Goal: Task Accomplishment & Management: Manage account settings

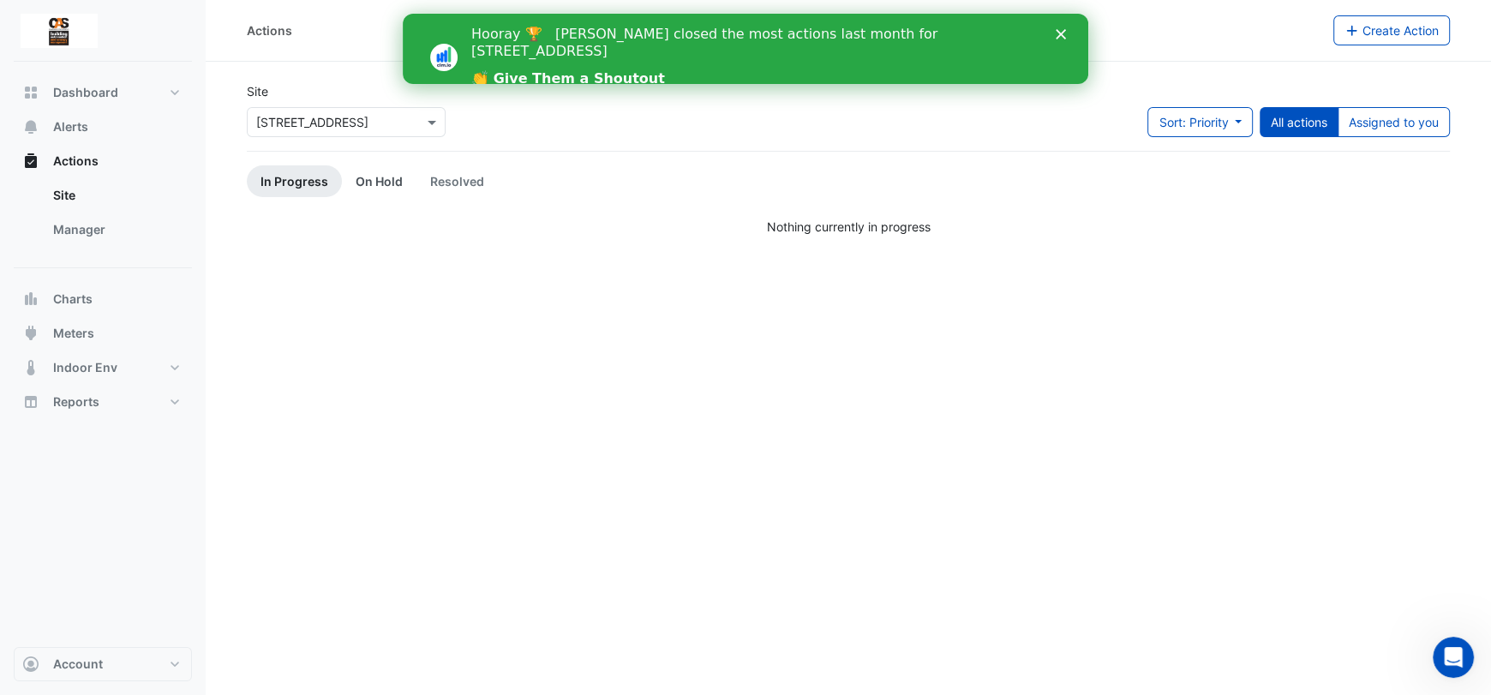
click at [376, 171] on link "On Hold" at bounding box center [379, 181] width 75 height 32
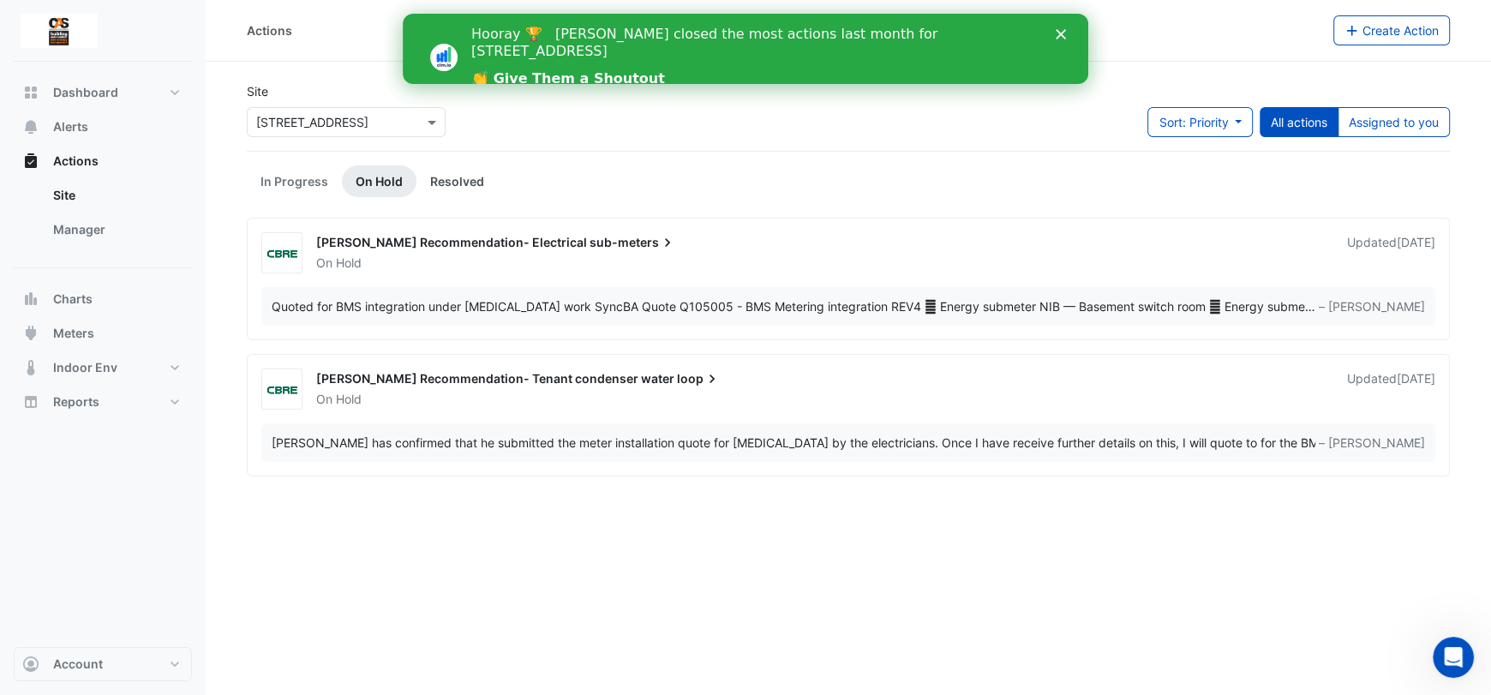
click at [421, 179] on link "Resolved" at bounding box center [456, 181] width 81 height 32
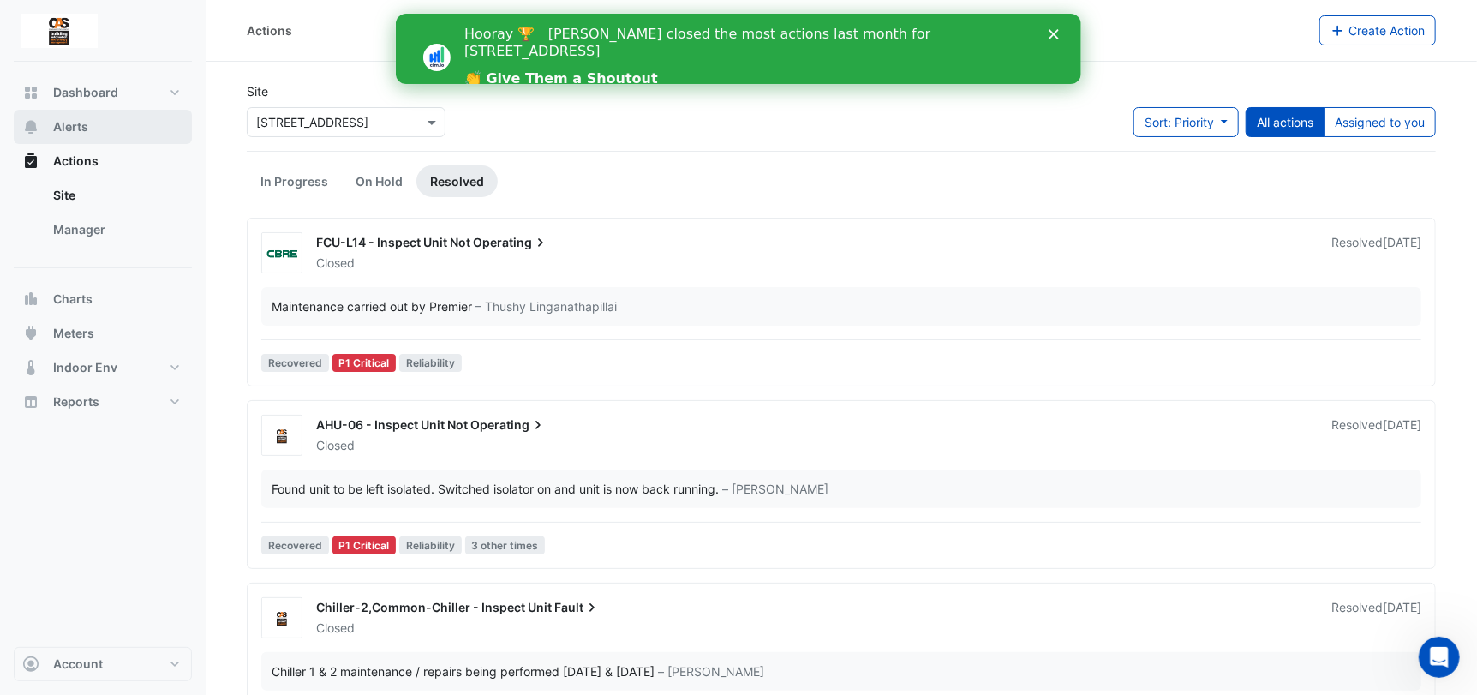
click at [61, 129] on span "Alerts" at bounding box center [70, 126] width 35 height 17
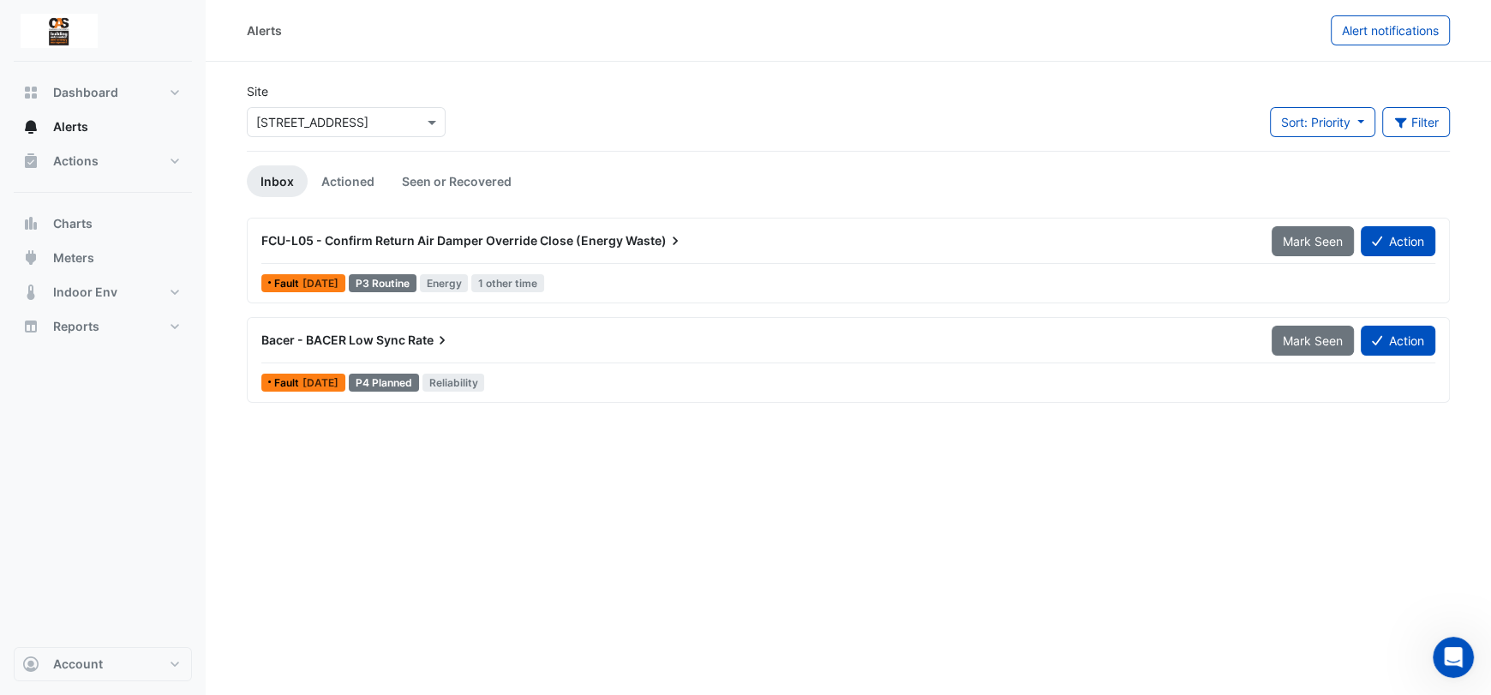
click at [688, 345] on div "Bacer - BACER Low Sync Rate" at bounding box center [756, 340] width 990 height 17
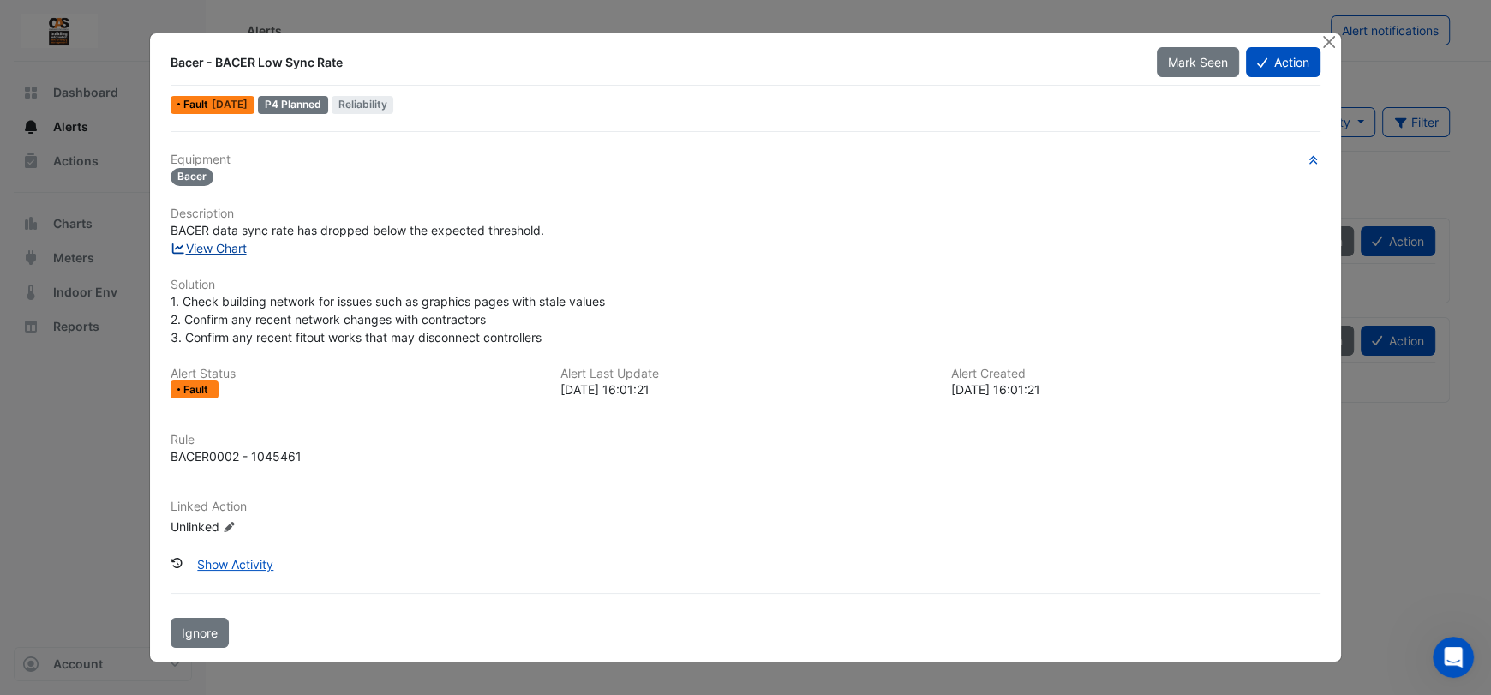
click at [241, 250] on link "View Chart" at bounding box center [208, 248] width 76 height 15
click at [1267, 57] on button "Action" at bounding box center [1283, 62] width 75 height 30
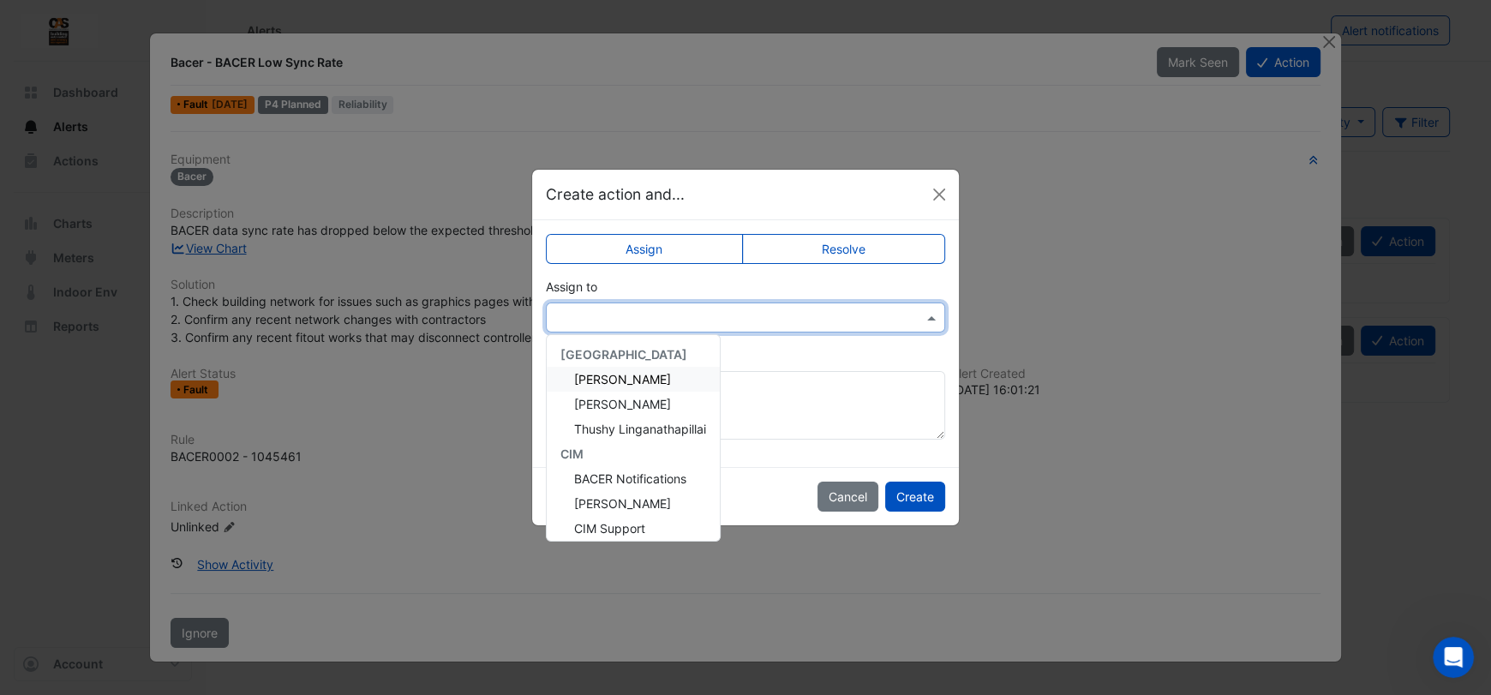
click at [790, 305] on div at bounding box center [745, 317] width 399 height 30
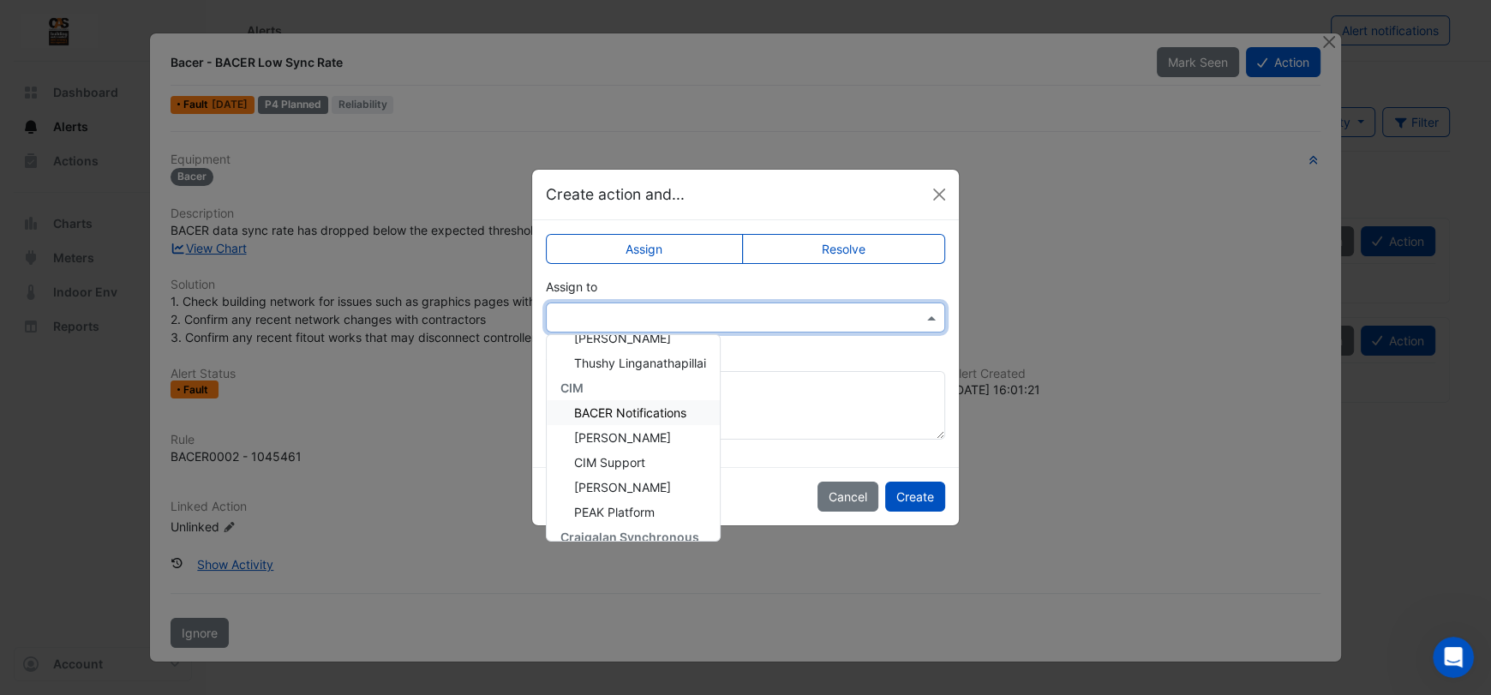
scroll to position [90, 0]
click at [631, 537] on span "[PERSON_NAME]" at bounding box center [622, 537] width 97 height 15
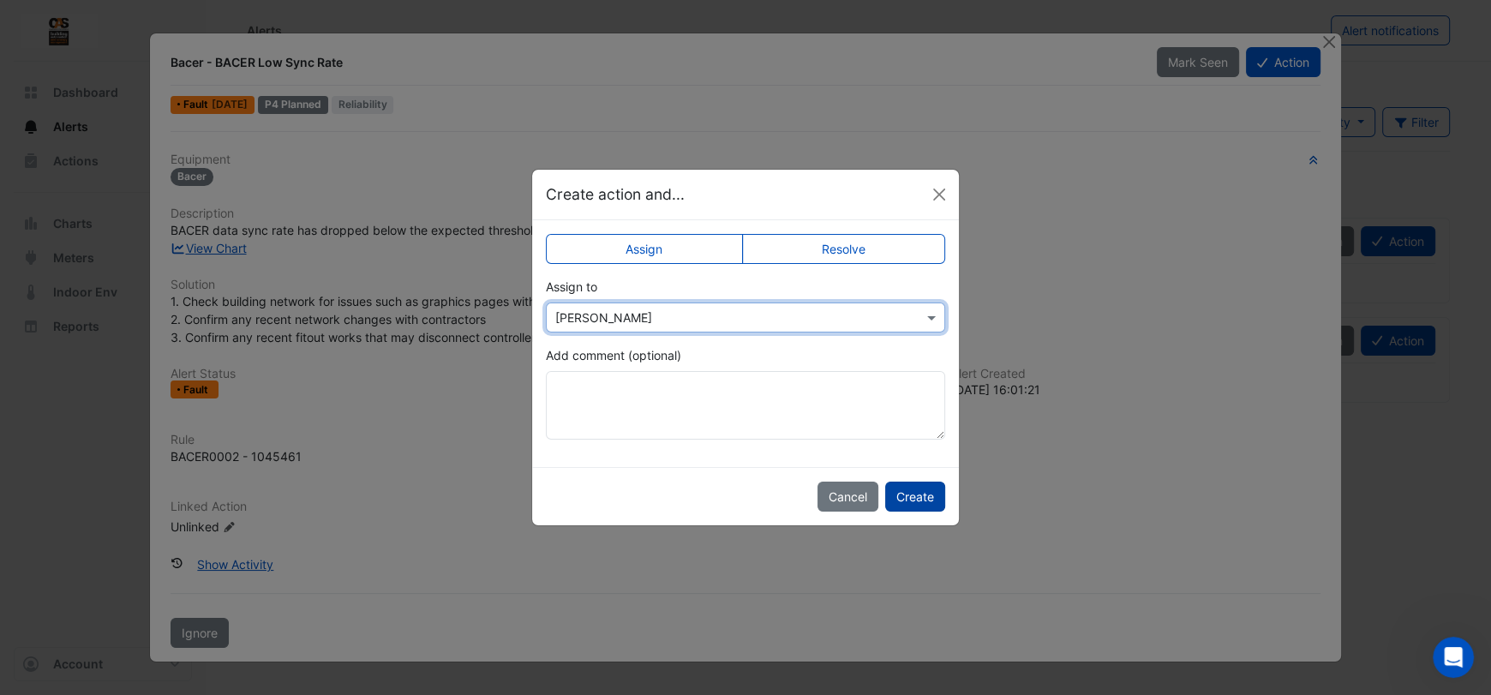
click at [919, 505] on button "Create" at bounding box center [915, 496] width 60 height 30
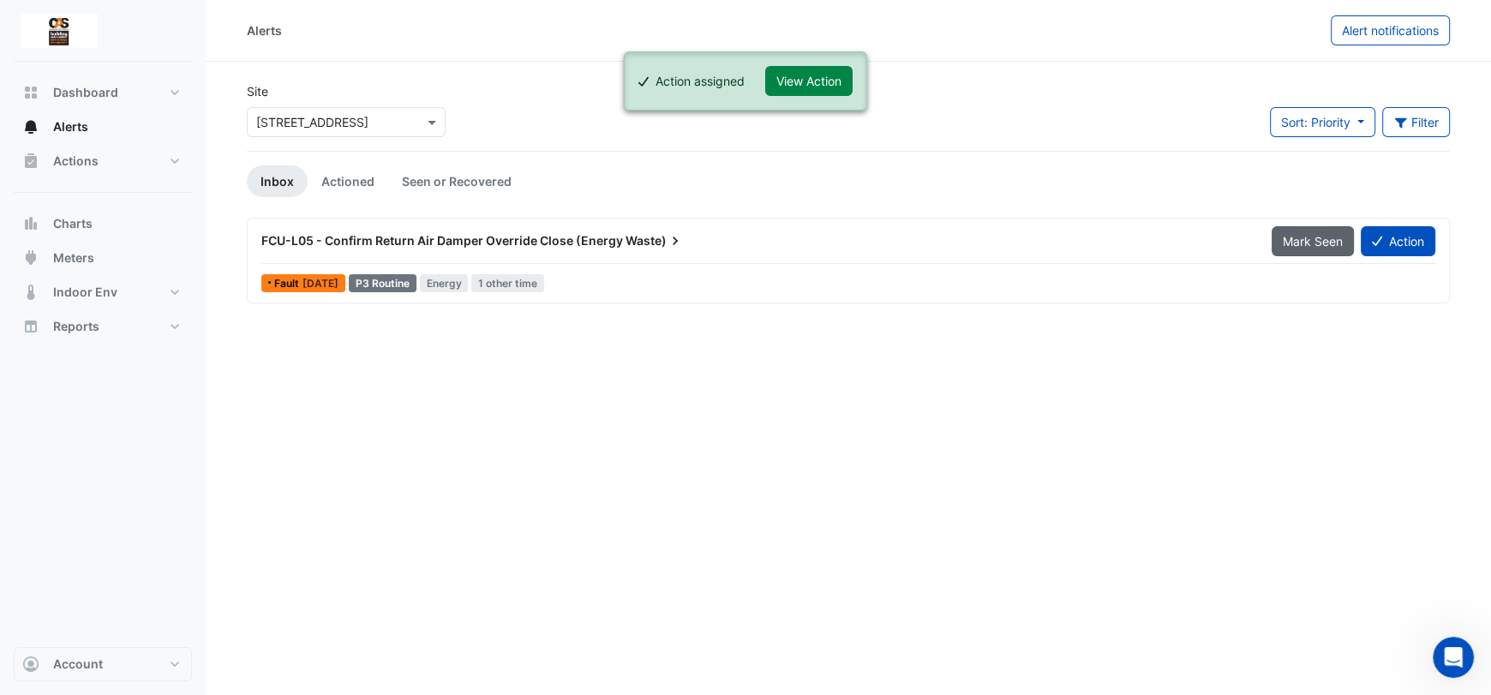
click at [1347, 233] on button "Mark Seen" at bounding box center [1312, 241] width 82 height 30
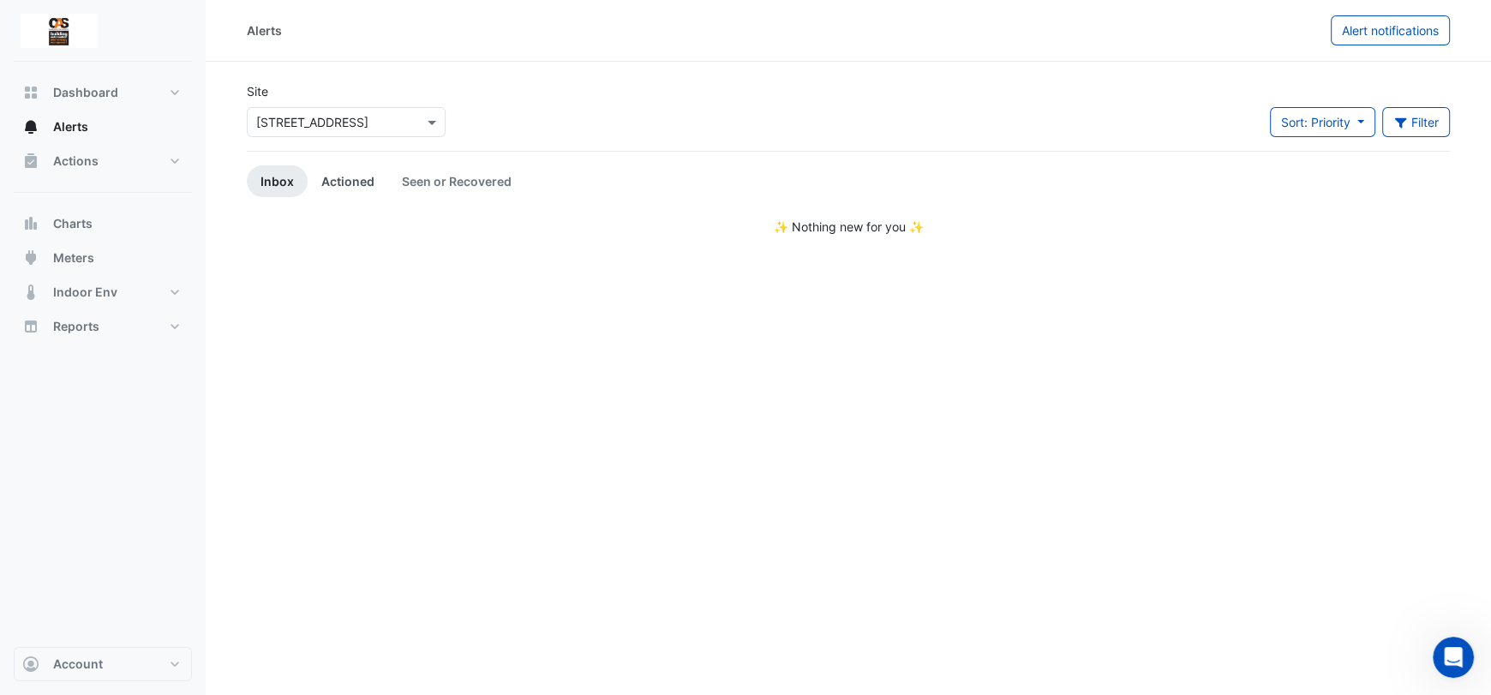
click at [324, 171] on link "Actioned" at bounding box center [348, 181] width 81 height 32
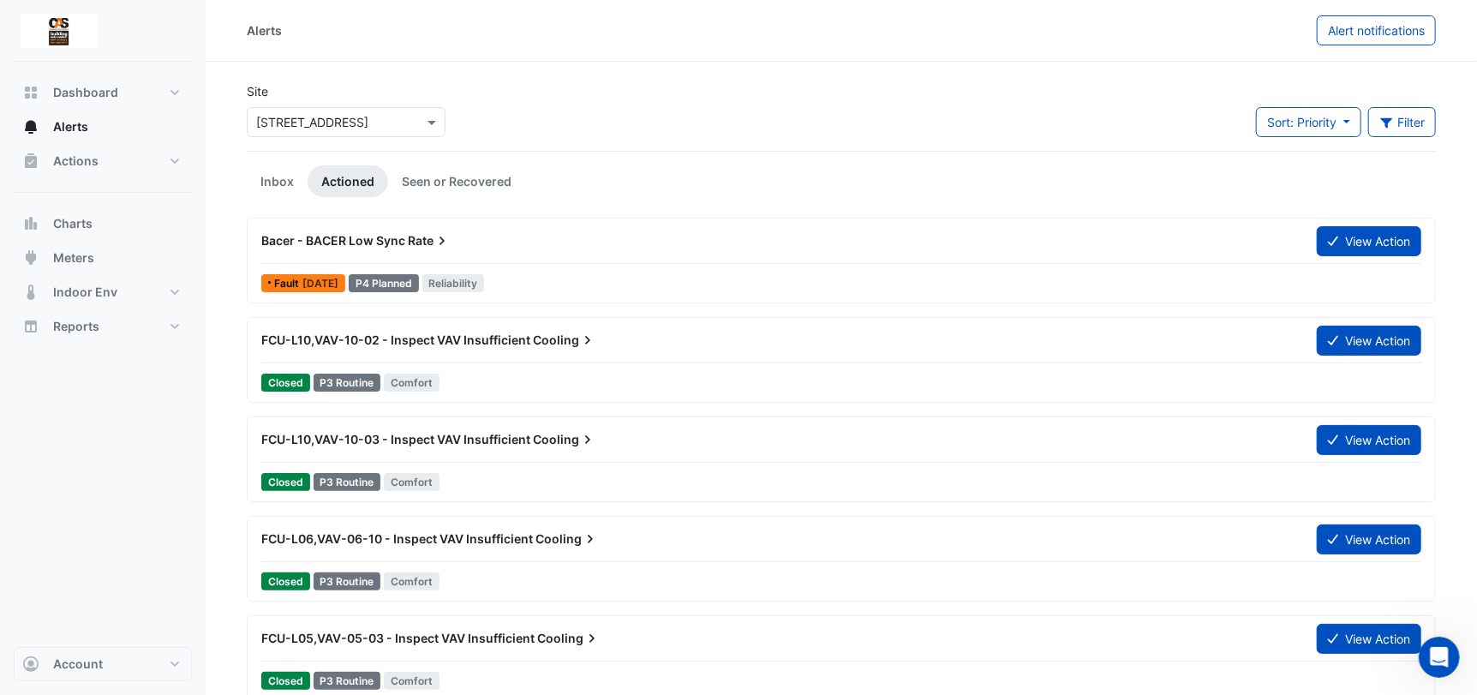
click at [527, 245] on div "Bacer - BACER Low Sync Rate" at bounding box center [778, 240] width 1035 height 17
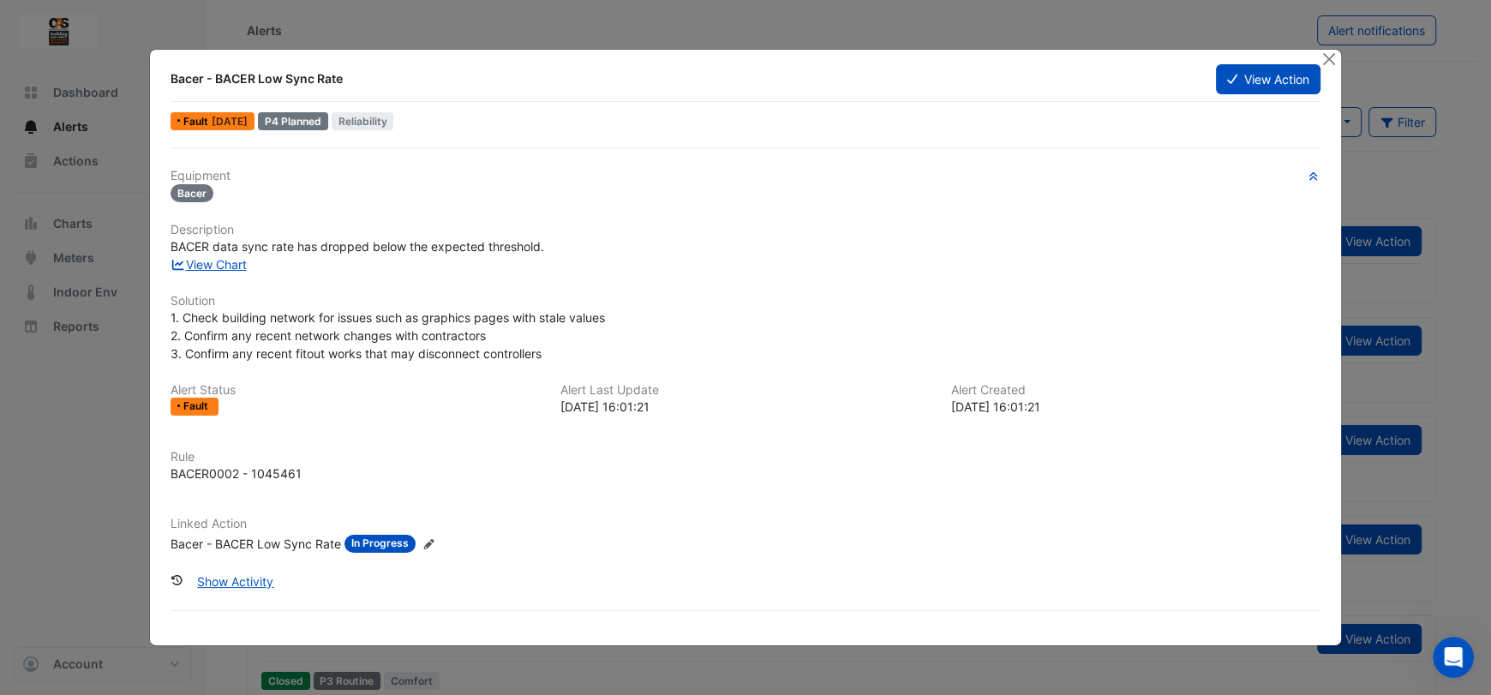
drag, startPoint x: 1325, startPoint y: 51, endPoint x: 807, endPoint y: 112, distance: 521.9
click at [807, 112] on div "Fault [DATE] P4 Planned Reliability" at bounding box center [745, 121] width 1153 height 25
click at [664, 39] on ngb-modal-window "Bacer - BACER Low Sync Rate View Action Fault [DATE] P4 Planned Reliability Equ…" at bounding box center [745, 347] width 1491 height 695
click at [1323, 64] on button "Close" at bounding box center [1328, 59] width 18 height 18
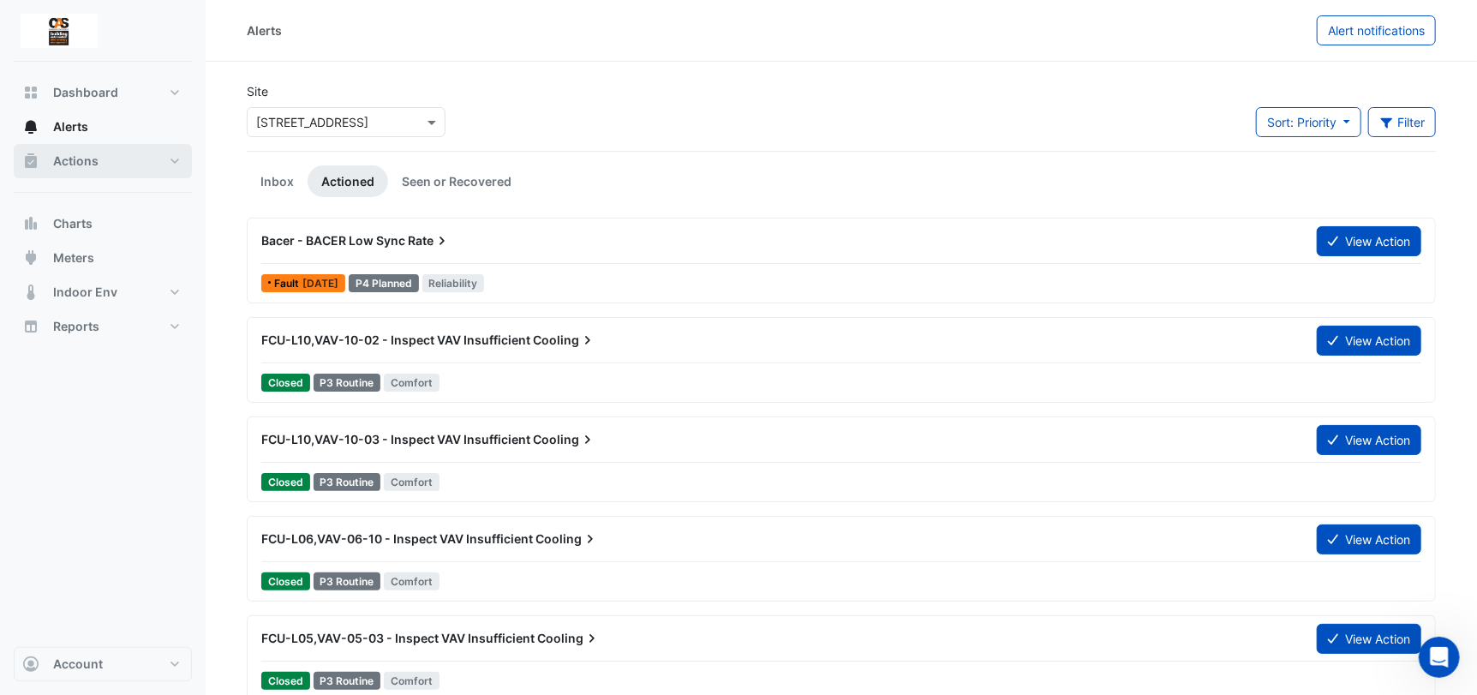
click at [95, 155] on span "Actions" at bounding box center [75, 160] width 45 height 17
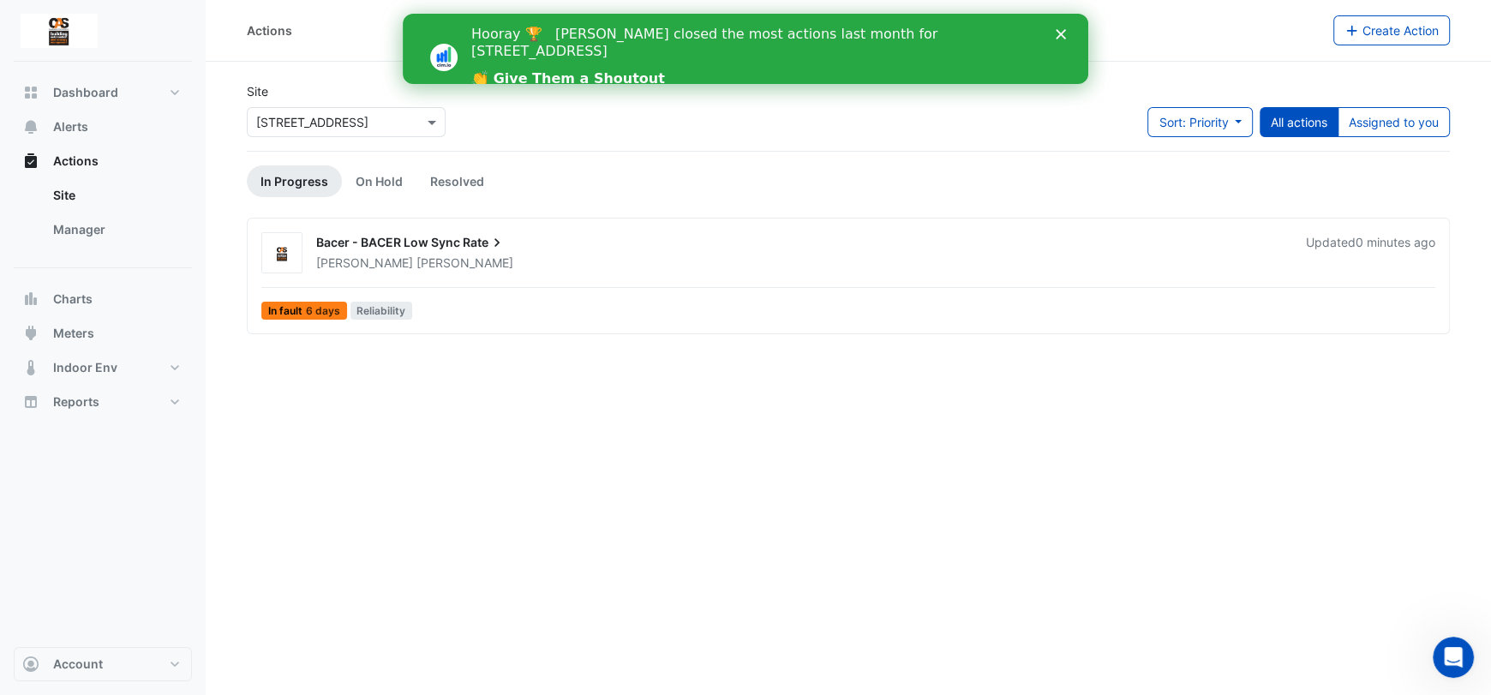
click at [549, 239] on div "Bacer - BACER Low Sync Rate" at bounding box center [800, 244] width 969 height 21
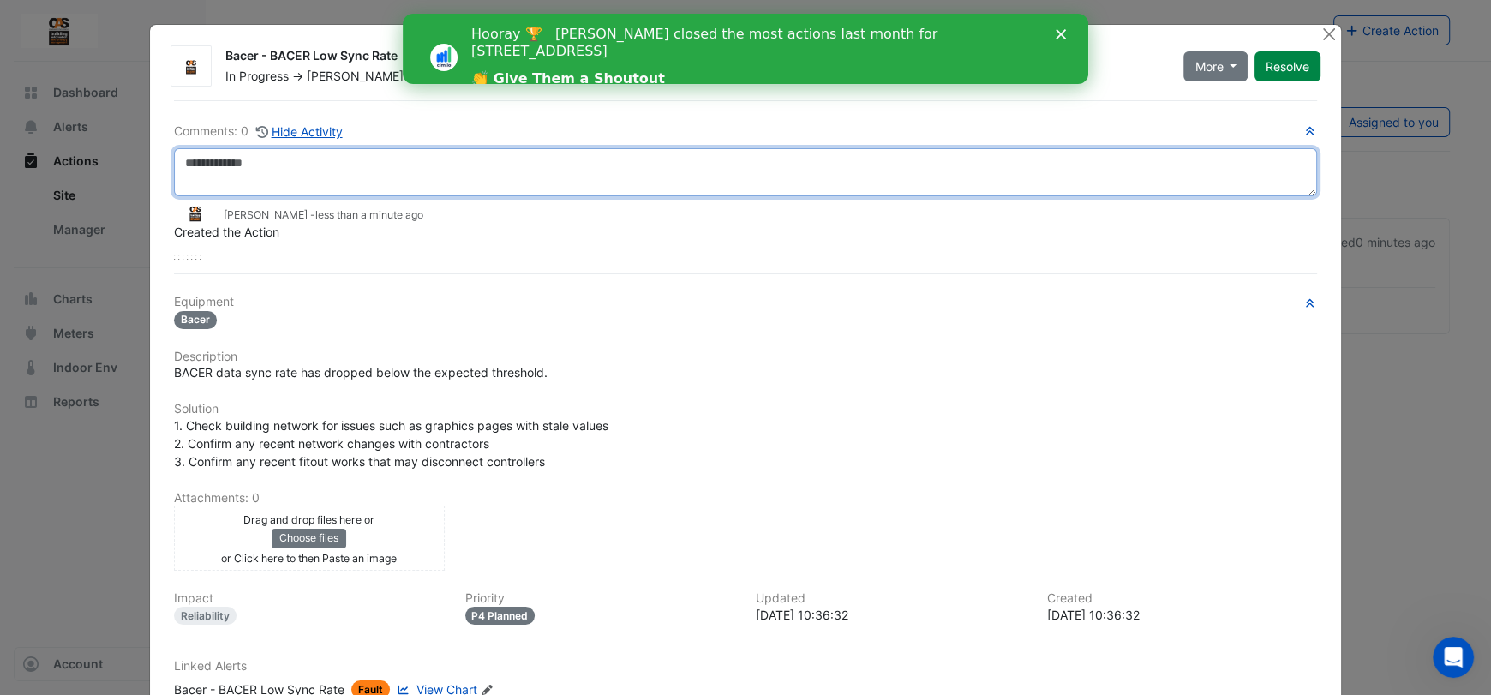
click at [481, 176] on textarea at bounding box center [745, 172] width 1143 height 48
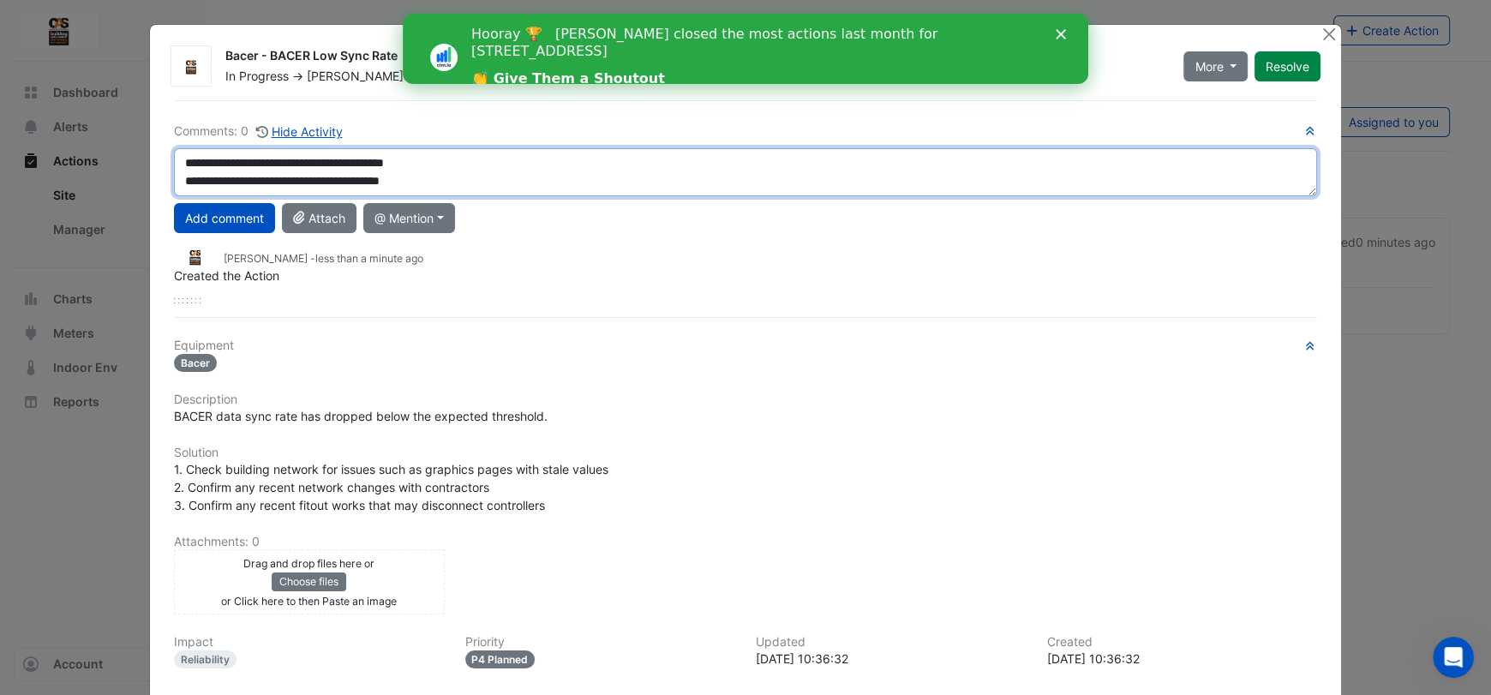
click at [363, 176] on textarea "**********" at bounding box center [745, 172] width 1143 height 48
click at [445, 184] on textarea "**********" at bounding box center [745, 172] width 1143 height 48
type textarea "**********"
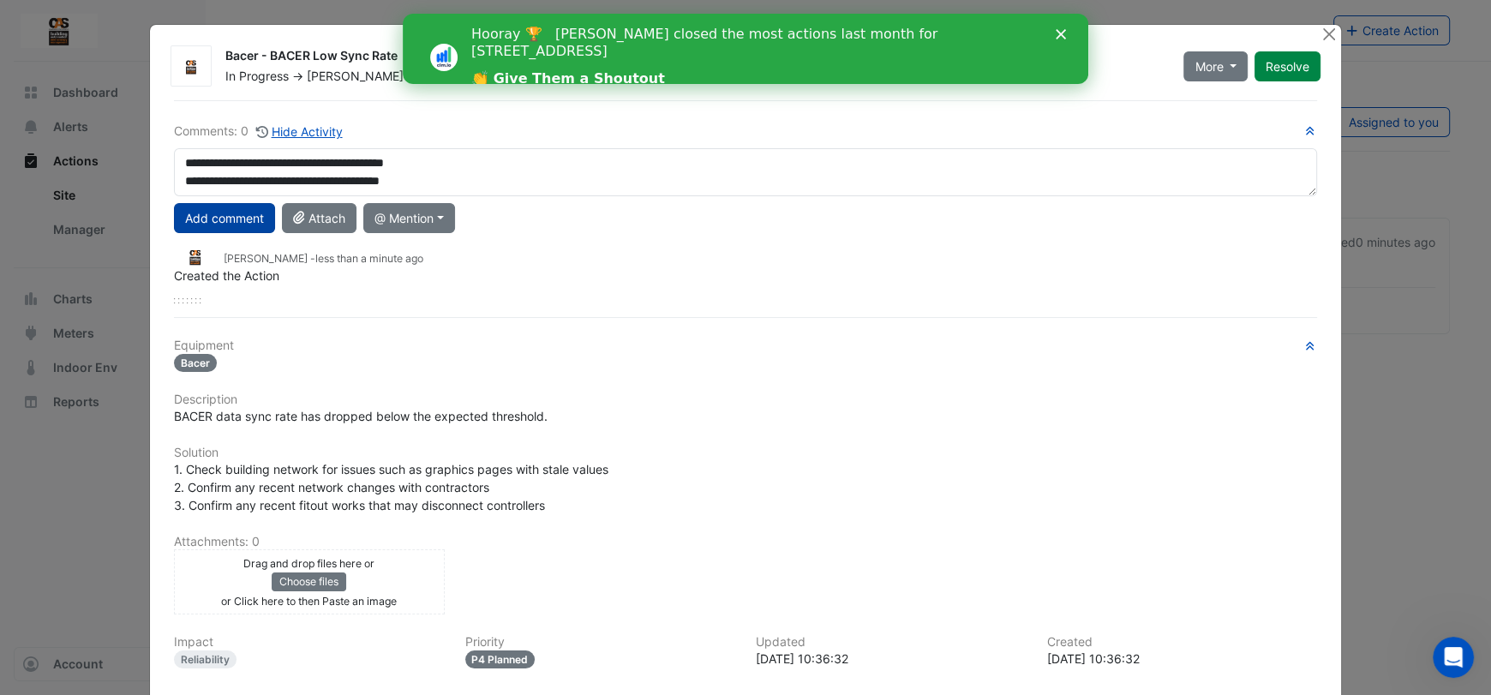
click at [213, 218] on button "Add comment" at bounding box center [224, 218] width 101 height 30
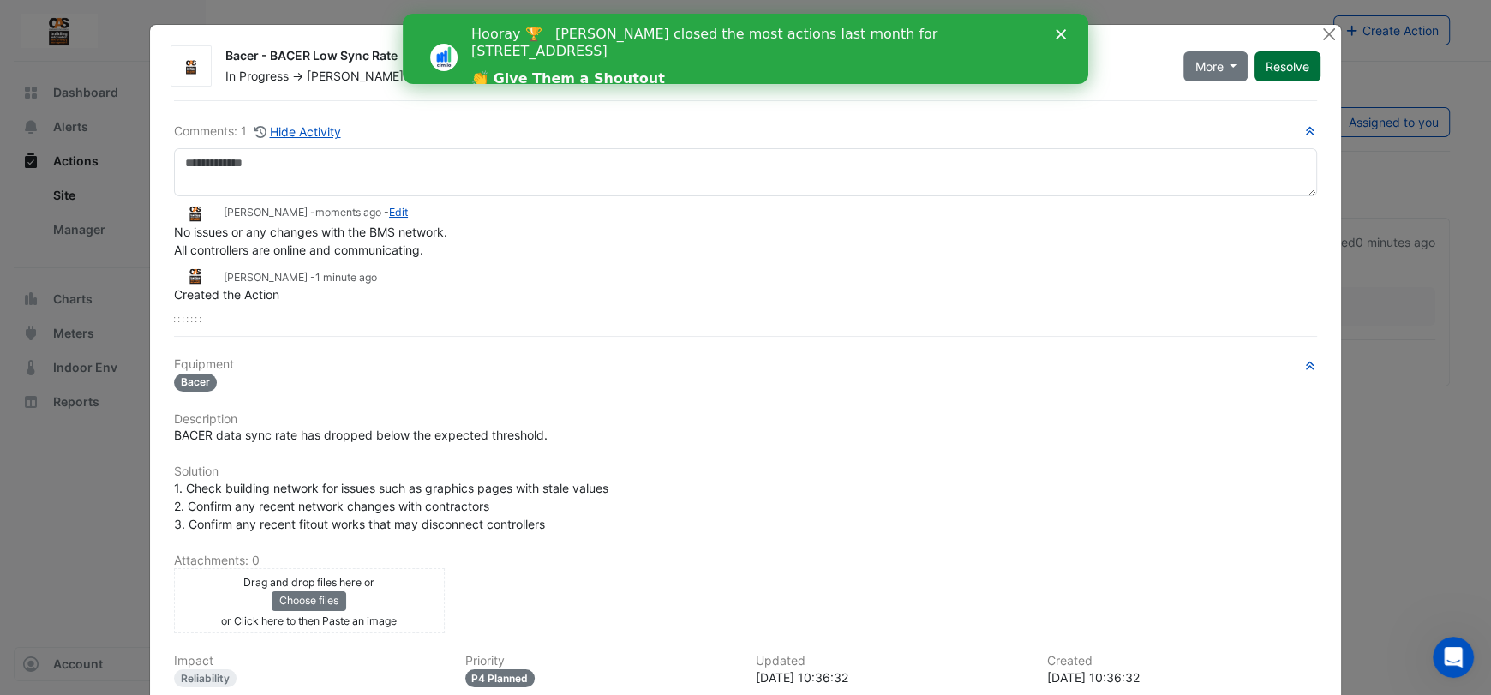
click at [1279, 63] on button "Resolve" at bounding box center [1287, 66] width 66 height 30
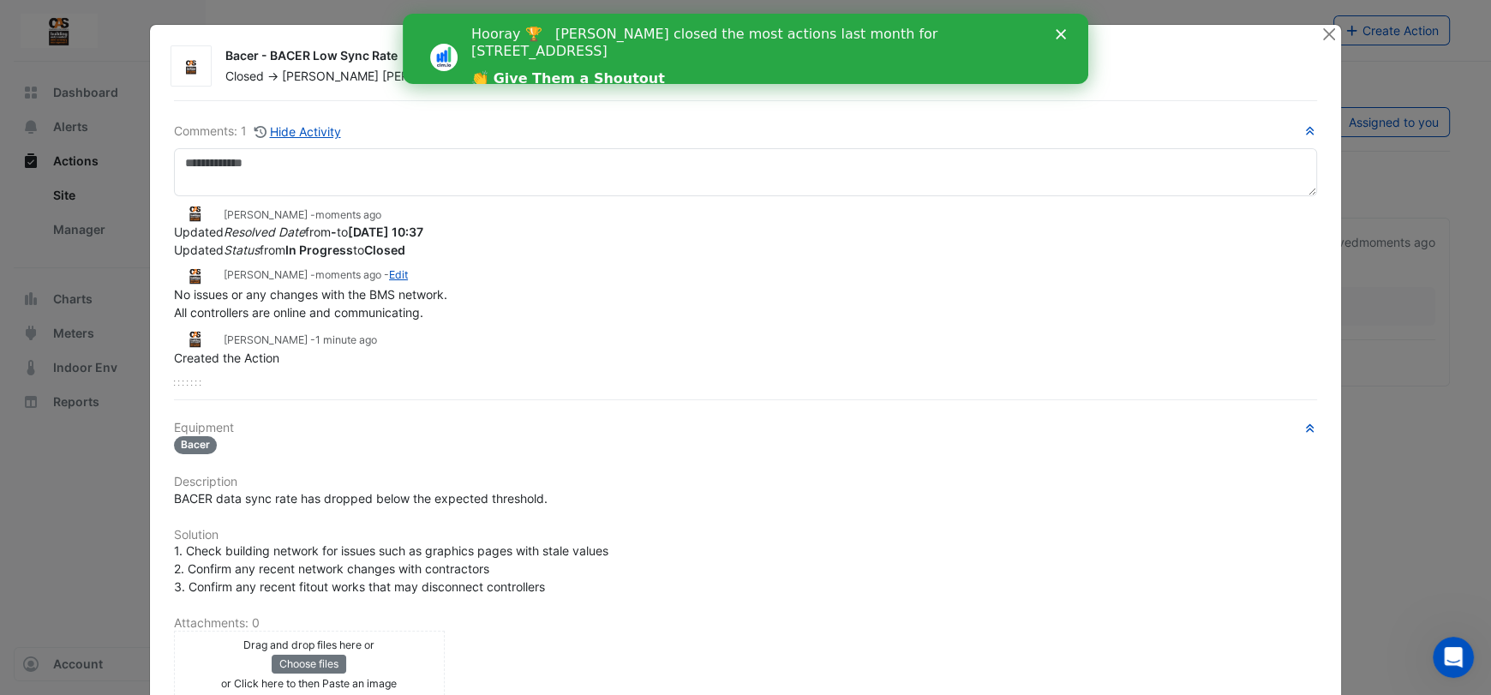
click at [1320, 45] on div "Bacer - BACER Low Sync Rate Closed -> [PERSON_NAME]" at bounding box center [772, 62] width 1115 height 45
click at [1327, 39] on button "Close" at bounding box center [1328, 34] width 18 height 18
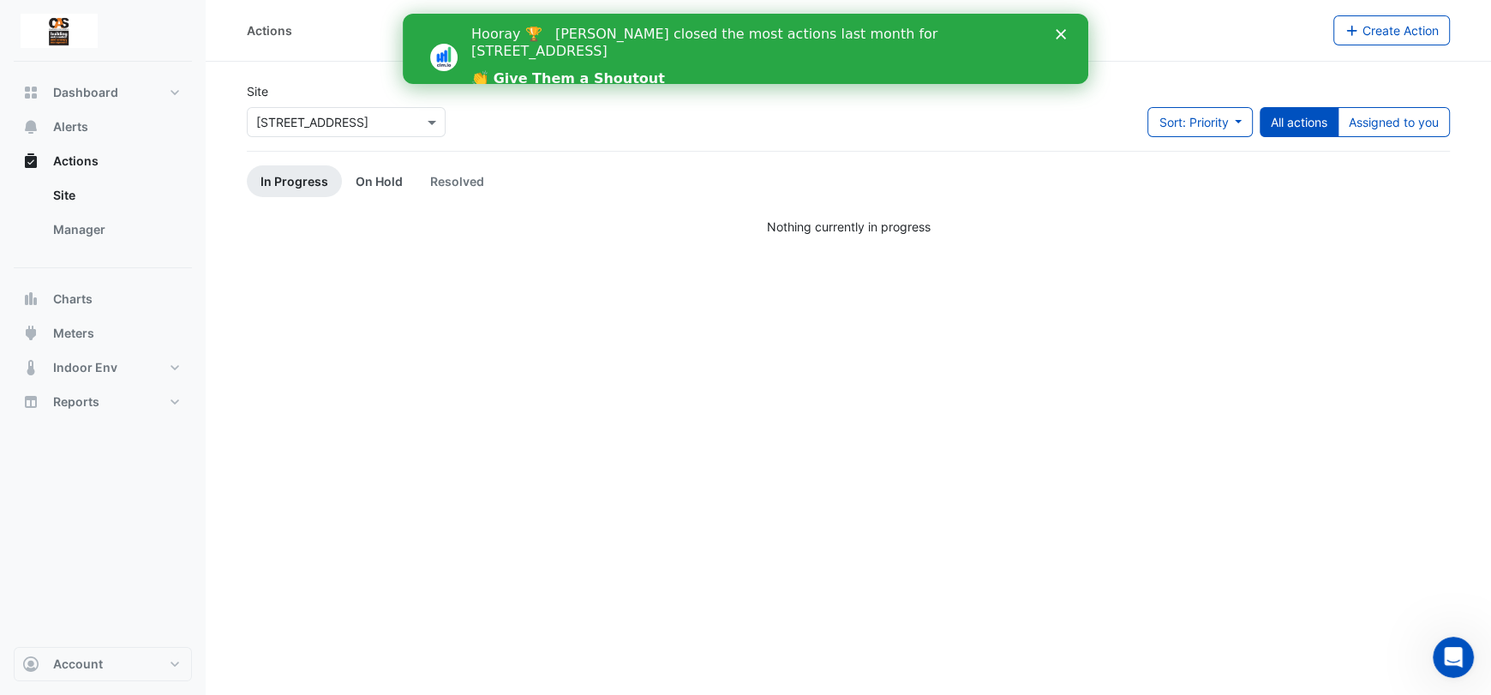
click at [387, 176] on link "On Hold" at bounding box center [379, 181] width 75 height 32
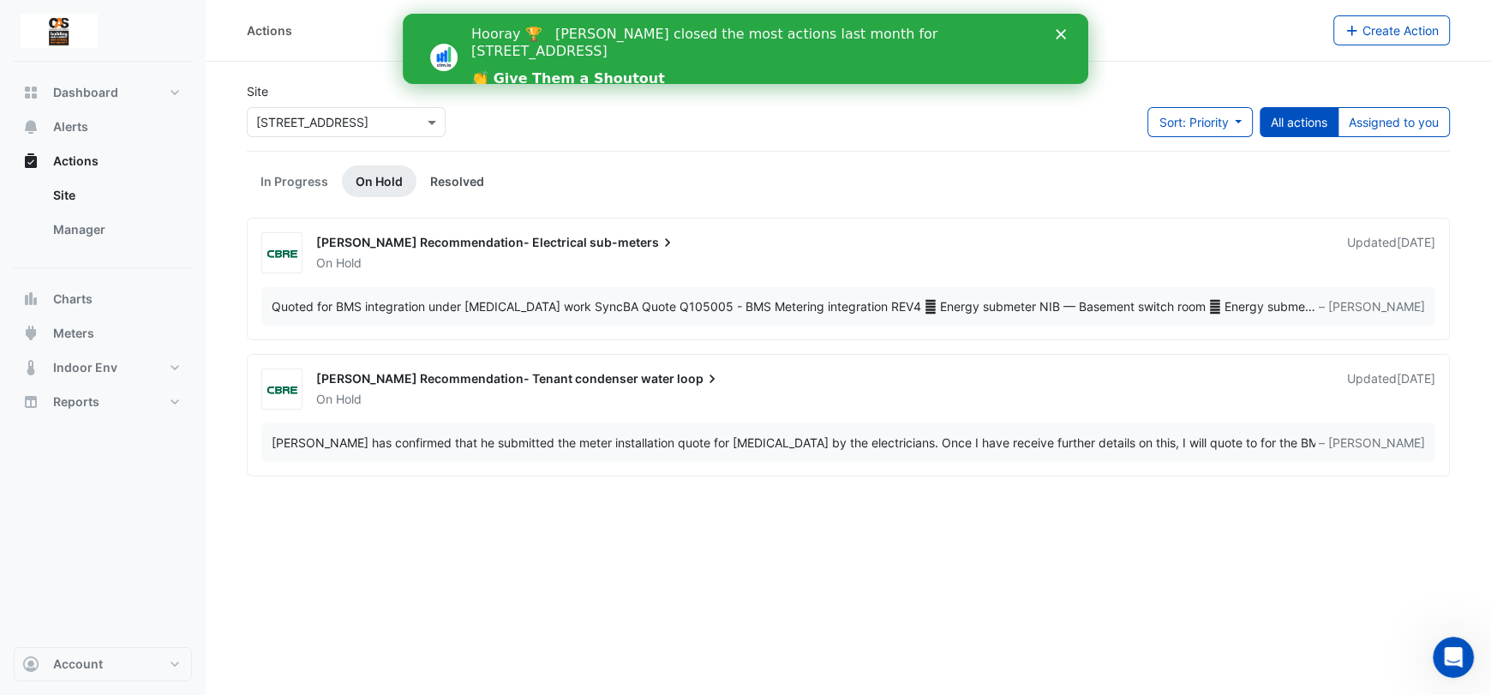
click at [419, 178] on link "Resolved" at bounding box center [456, 181] width 81 height 32
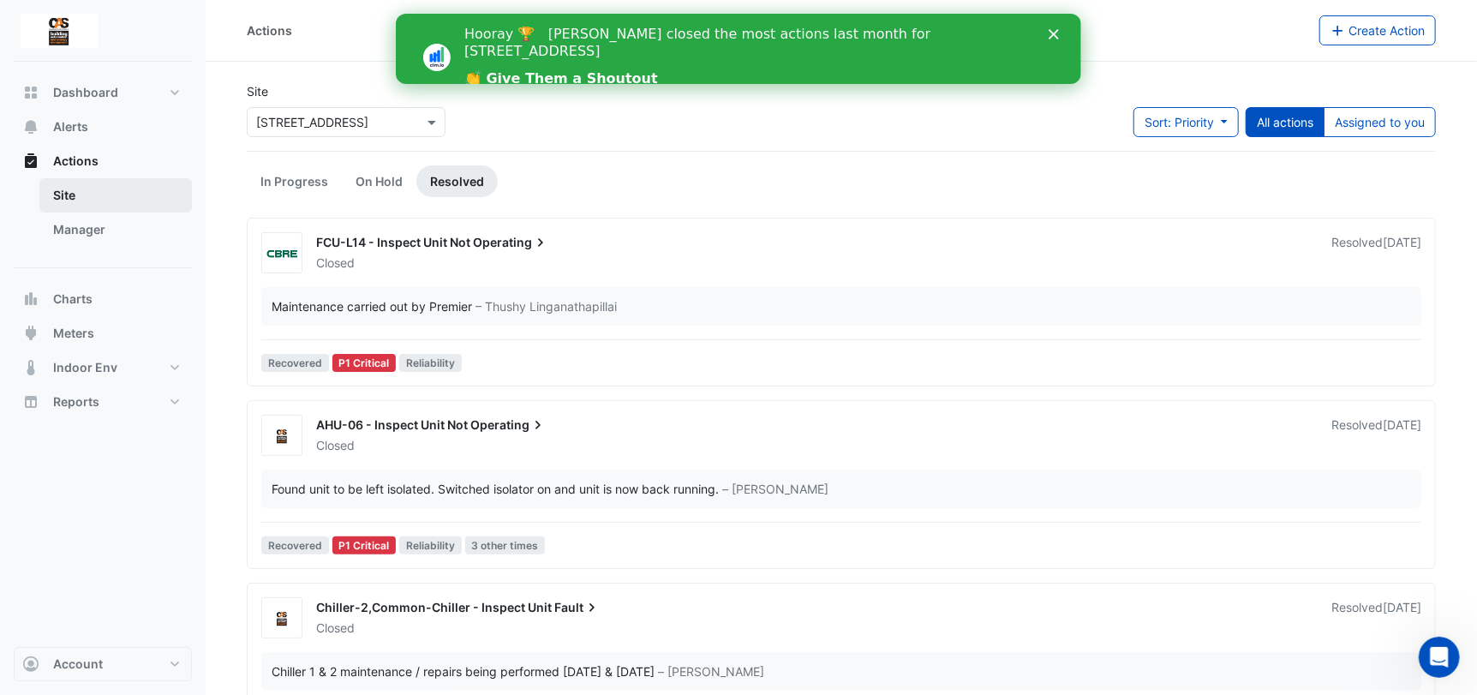
click at [103, 195] on link "Site" at bounding box center [115, 195] width 152 height 34
click at [108, 90] on span "Dashboard" at bounding box center [85, 92] width 65 height 17
select select "***"
